Goal: Task Accomplishment & Management: Use online tool/utility

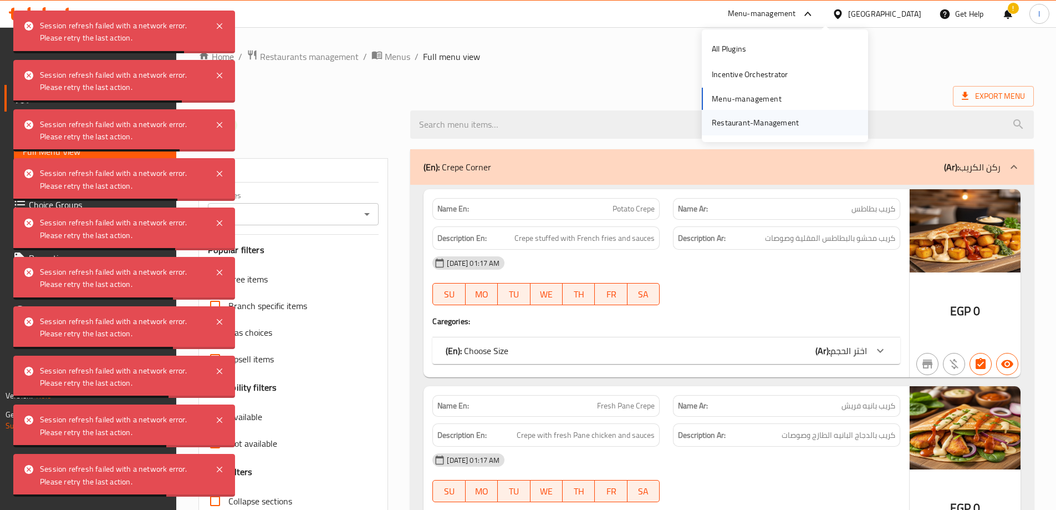
click at [783, 120] on div "Restaurant-Management" at bounding box center [755, 122] width 87 height 12
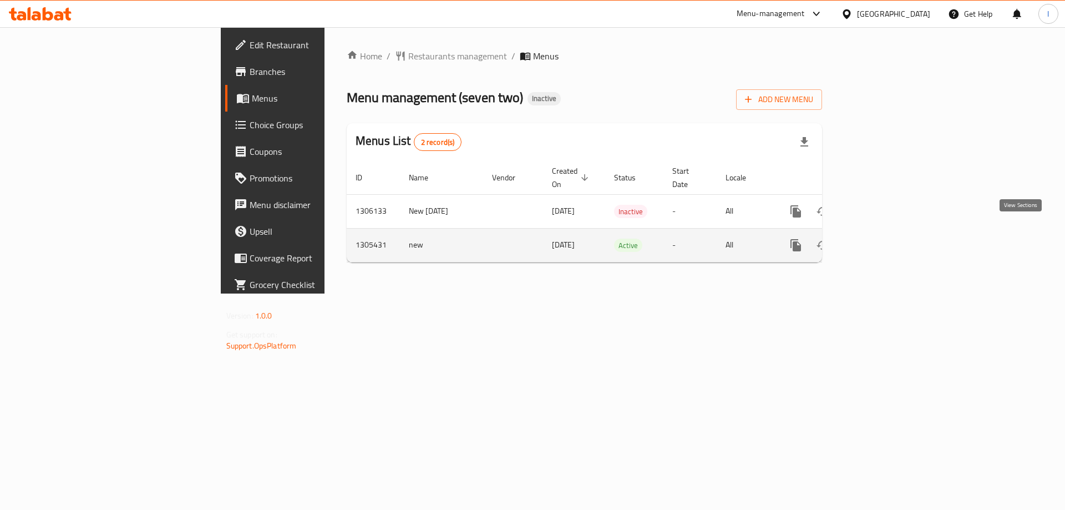
click at [882, 238] on icon "enhanced table" at bounding box center [875, 244] width 13 height 13
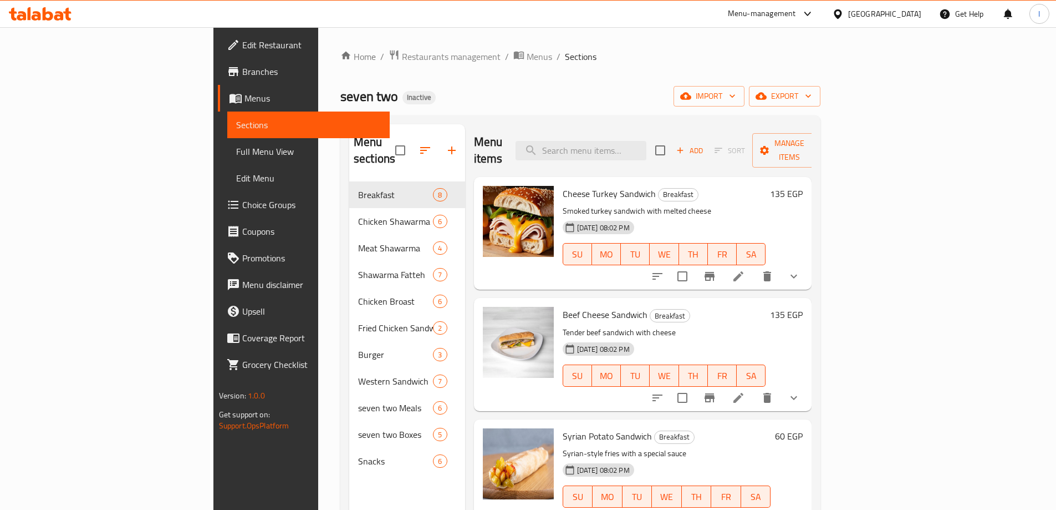
click at [242, 78] on span "Branches" at bounding box center [311, 71] width 139 height 13
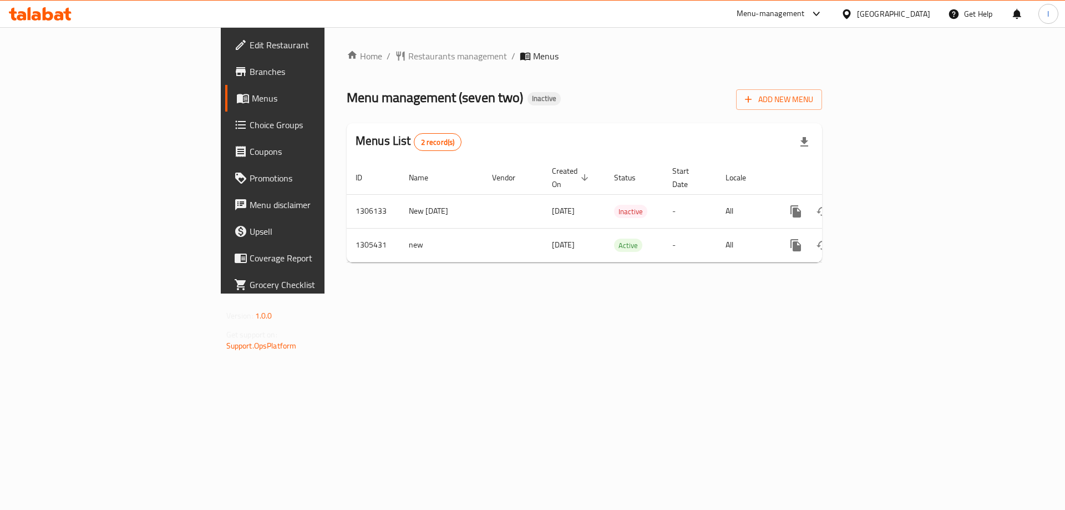
click at [252, 91] on span "Menus" at bounding box center [321, 97] width 138 height 13
click at [813, 98] on span "Add New Menu" at bounding box center [779, 100] width 68 height 14
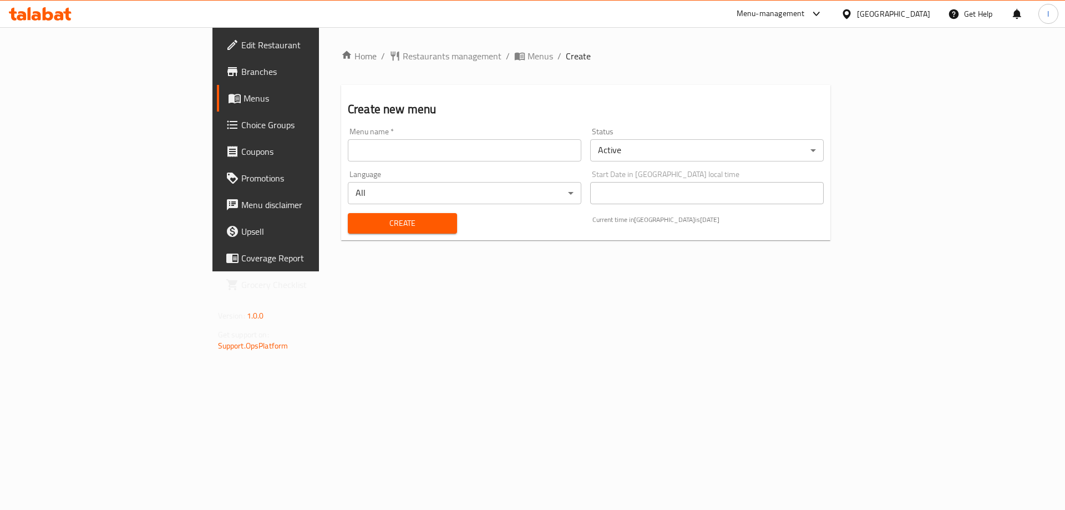
click at [379, 148] on input "text" at bounding box center [464, 150] width 233 height 22
type input "."
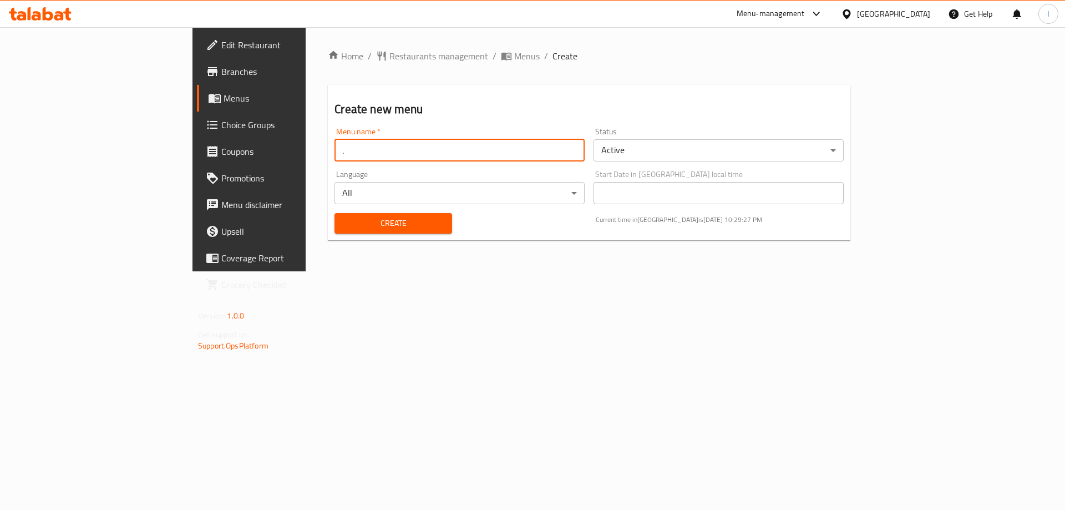
click at [343, 218] on span "Create" at bounding box center [392, 223] width 99 height 14
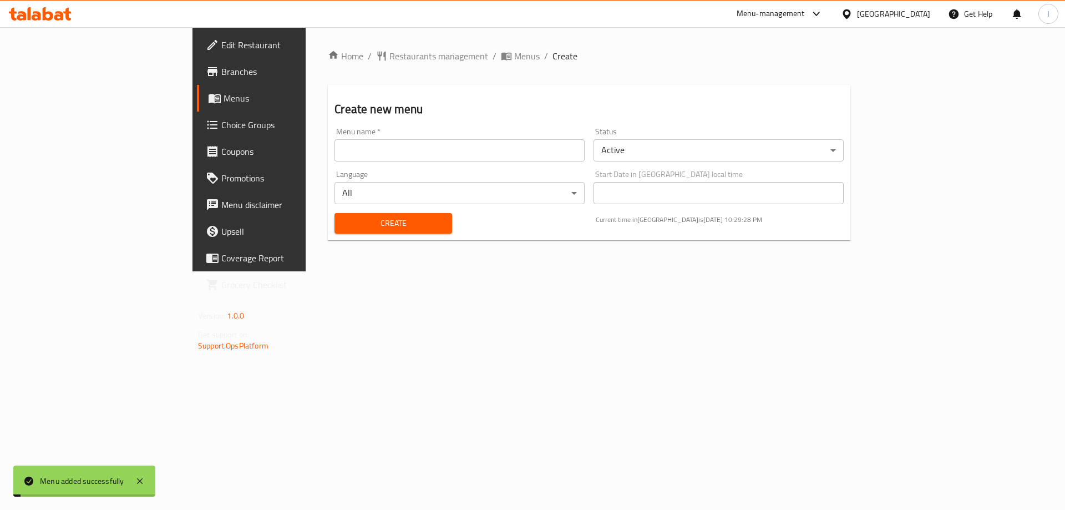
click at [197, 108] on link "Menus" at bounding box center [284, 98] width 174 height 27
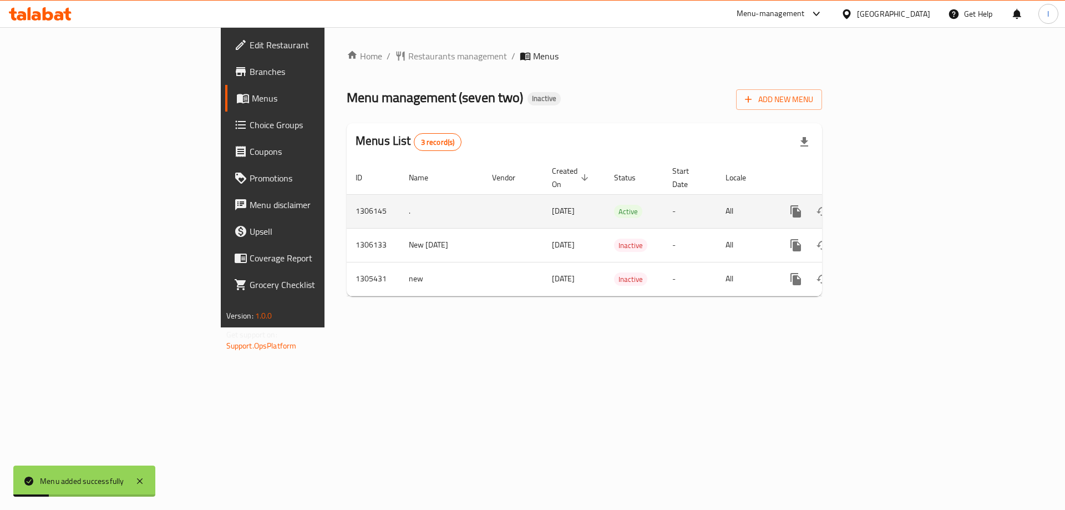
click at [889, 198] on link "enhanced table" at bounding box center [875, 211] width 27 height 27
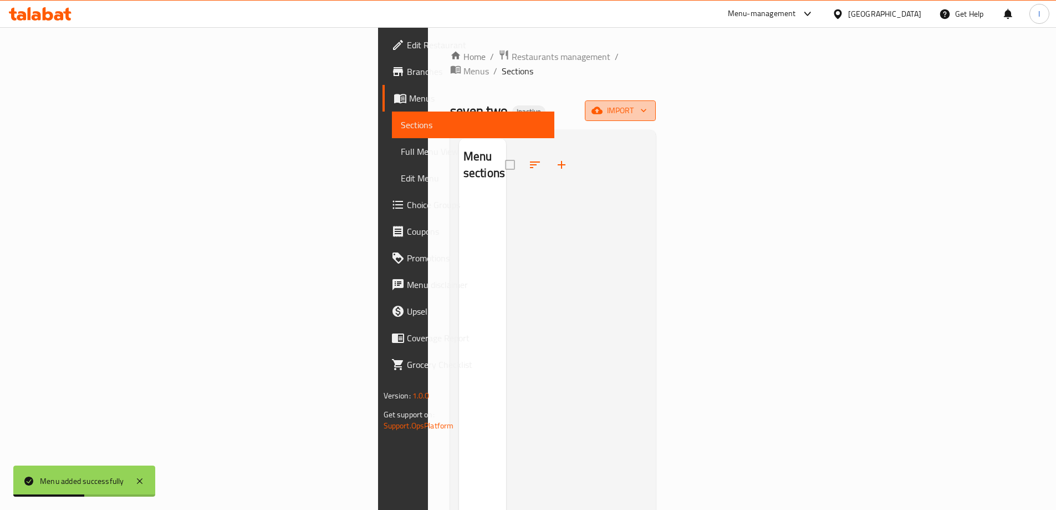
click at [647, 104] on span "import" at bounding box center [620, 111] width 53 height 14
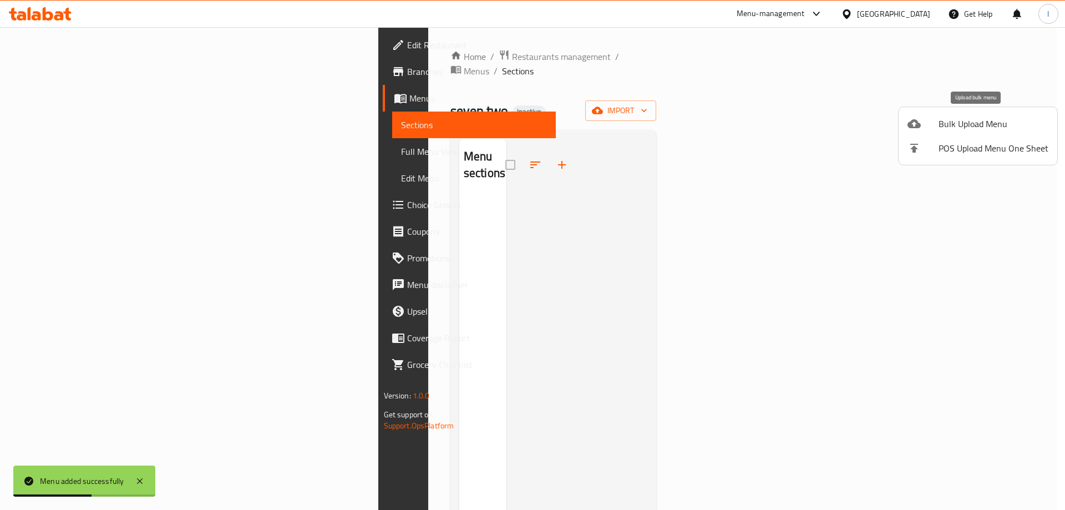
click at [965, 118] on span "Bulk Upload Menu" at bounding box center [993, 123] width 110 height 13
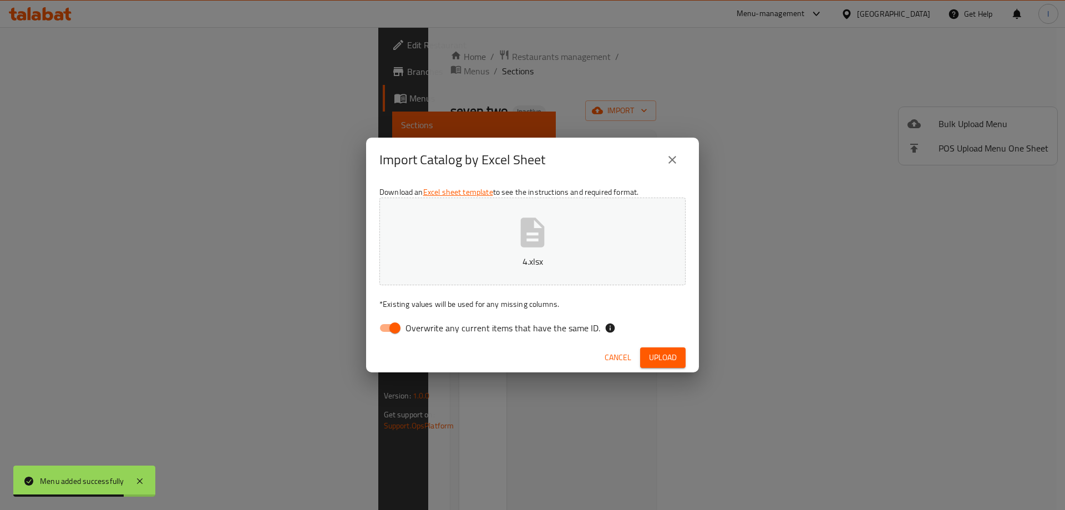
click at [417, 334] on span "Overwrite any current items that have the same ID." at bounding box center [502, 327] width 195 height 13
click at [417, 335] on input "Overwrite any current items that have the same ID." at bounding box center [394, 327] width 63 height 21
checkbox input "false"
click at [677, 360] on button "Upload" at bounding box center [662, 357] width 45 height 21
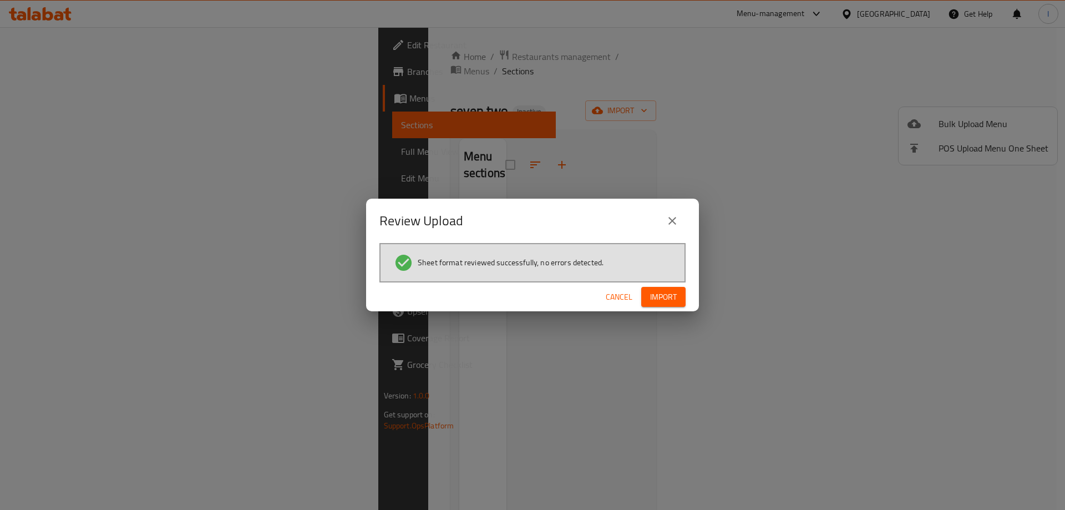
click at [668, 301] on span "Import" at bounding box center [663, 297] width 27 height 14
